Goal: Transaction & Acquisition: Purchase product/service

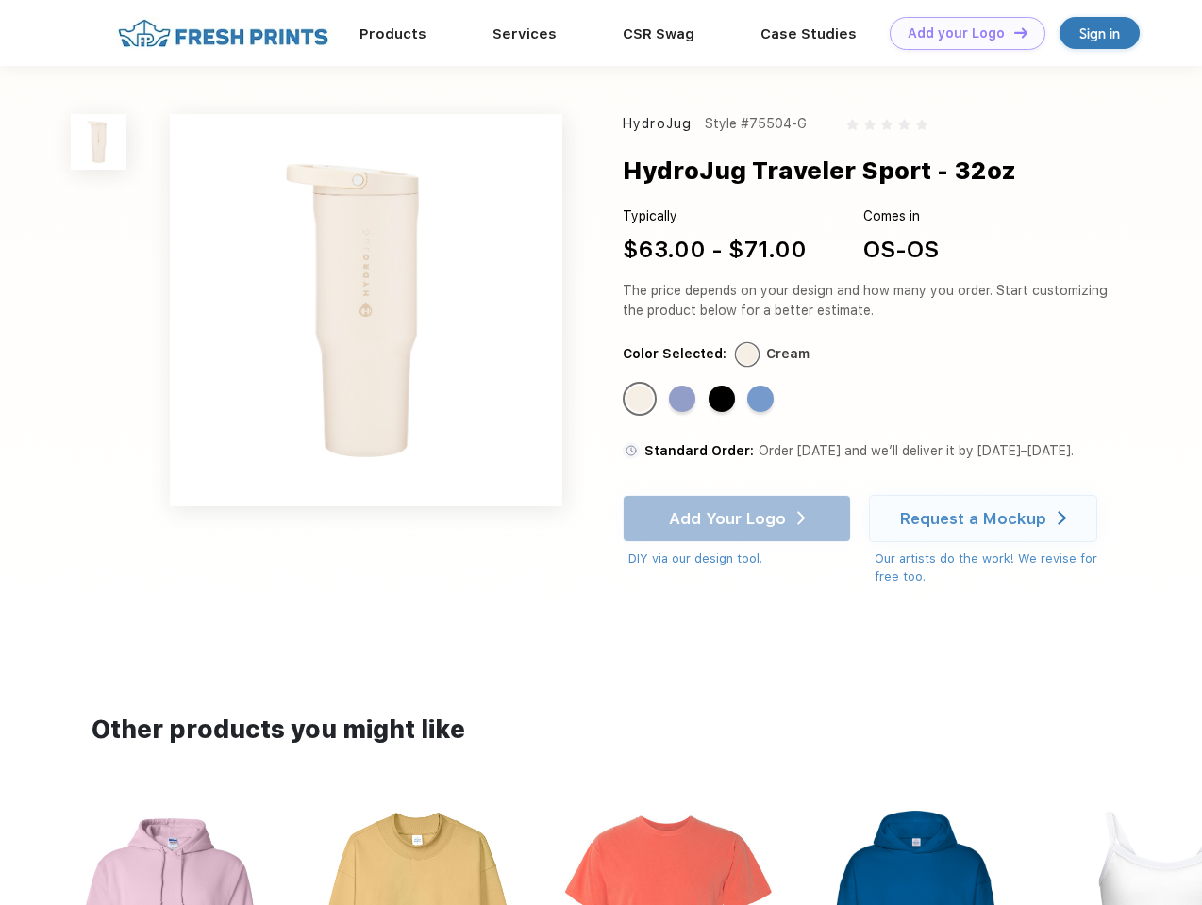
click at [960, 33] on link "Add your Logo Design Tool" at bounding box center [967, 33] width 156 height 33
click at [0, 0] on div "Design Tool" at bounding box center [0, 0] width 0 height 0
click at [1012, 32] on link "Add your Logo Design Tool" at bounding box center [967, 33] width 156 height 33
click at [99, 141] on img at bounding box center [99, 142] width 56 height 56
click at [641, 400] on div "Standard Color" at bounding box center [639, 399] width 26 height 26
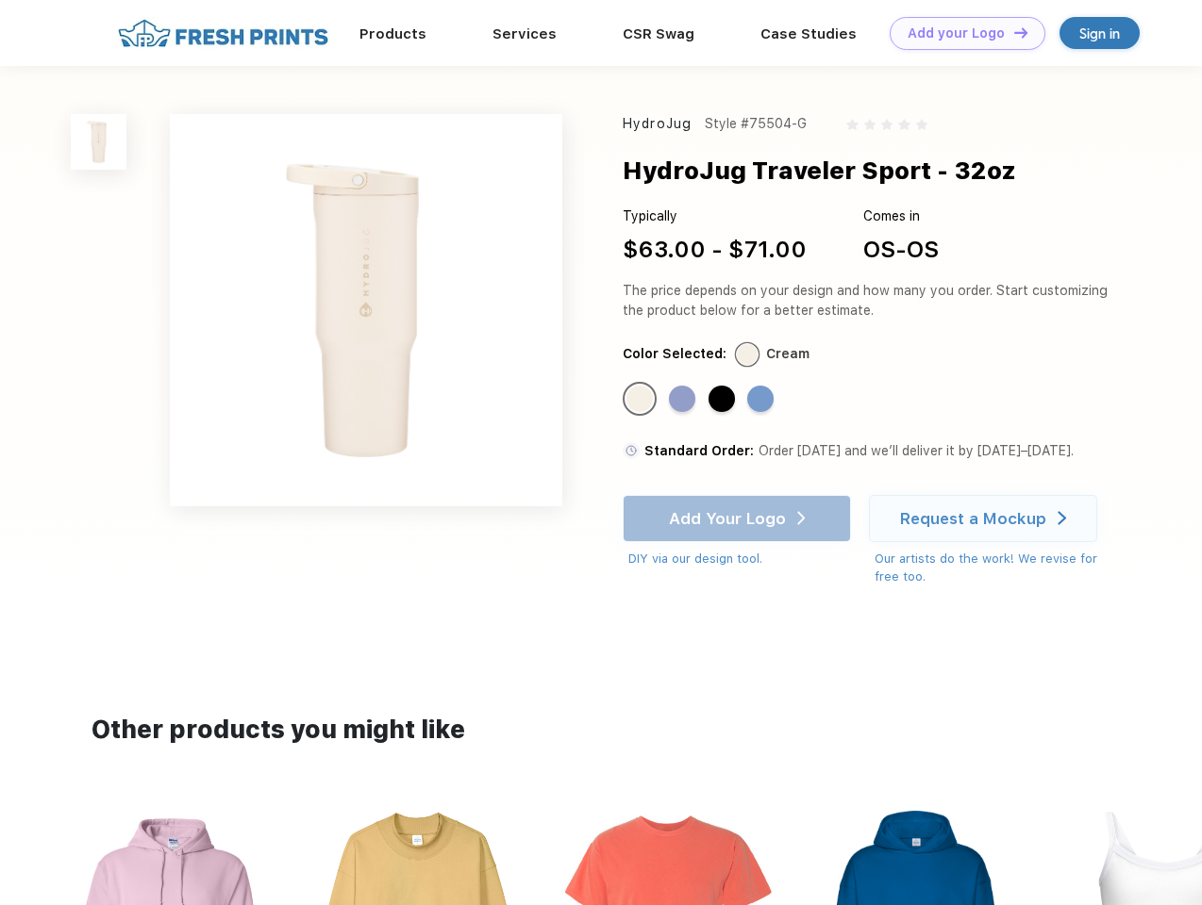
click at [684, 400] on div "Standard Color" at bounding box center [682, 399] width 26 height 26
click at [723, 400] on div "Standard Color" at bounding box center [721, 399] width 26 height 26
click at [762, 400] on div "Standard Color" at bounding box center [760, 399] width 26 height 26
click at [739, 519] on div "Add Your Logo DIY via our design tool. Ah shoot! This product isn't up in our d…" at bounding box center [737, 532] width 228 height 74
click at [986, 519] on div "Request a Mockup" at bounding box center [973, 518] width 146 height 19
